Goal: Information Seeking & Learning: Learn about a topic

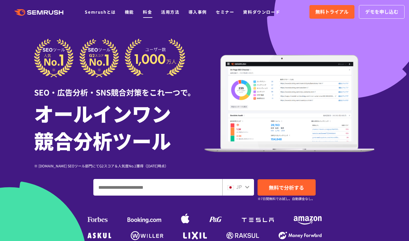
click at [149, 10] on link "料金" at bounding box center [147, 12] width 9 height 6
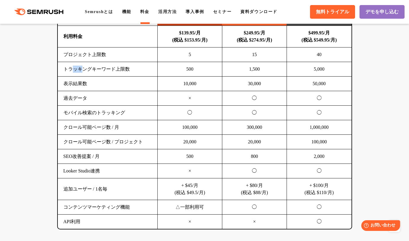
drag, startPoint x: 73, startPoint y: 65, endPoint x: 82, endPoint y: 69, distance: 9.6
click at [82, 69] on td "トラッキングキーワード上限数" at bounding box center [108, 69] width 100 height 15
drag, startPoint x: 62, startPoint y: 172, endPoint x: 95, endPoint y: 177, distance: 33.2
click at [95, 177] on td "Looker Studio連携" at bounding box center [108, 171] width 100 height 15
copy td "Looker Studio"
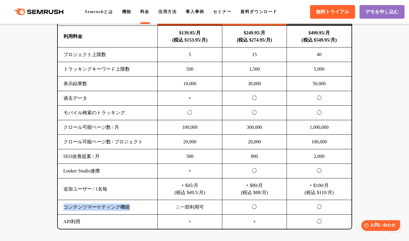
drag, startPoint x: 147, startPoint y: 205, endPoint x: 65, endPoint y: 202, distance: 81.8
click at [65, 202] on td "コンテンツマーケティング機能" at bounding box center [108, 207] width 100 height 15
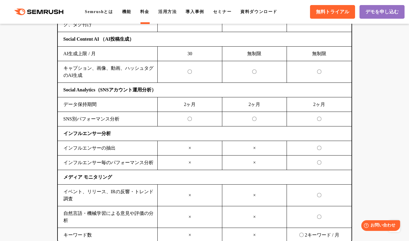
scroll to position [1629, 0]
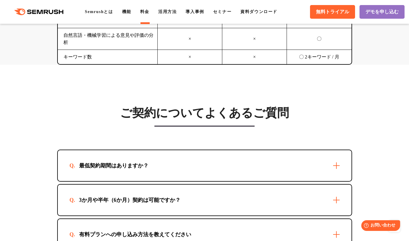
click at [332, 175] on div "最低契約期間はありますか？" at bounding box center [205, 165] width 294 height 31
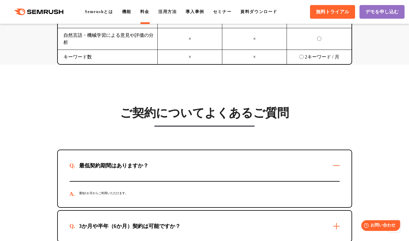
click at [331, 176] on div "最低契約期間はありますか？" at bounding box center [205, 165] width 294 height 31
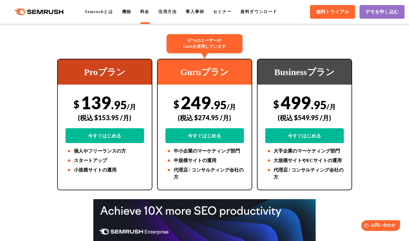
scroll to position [101, 0]
